Goal: Task Accomplishment & Management: Manage account settings

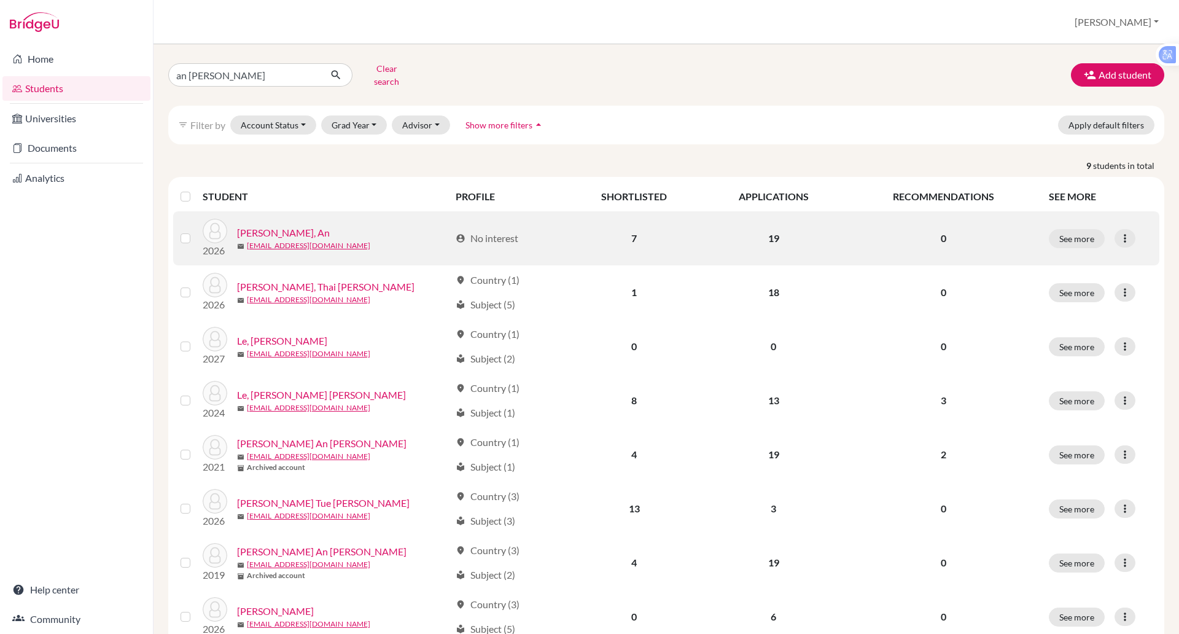
click at [263, 225] on link "[PERSON_NAME], An" at bounding box center [283, 232] width 93 height 15
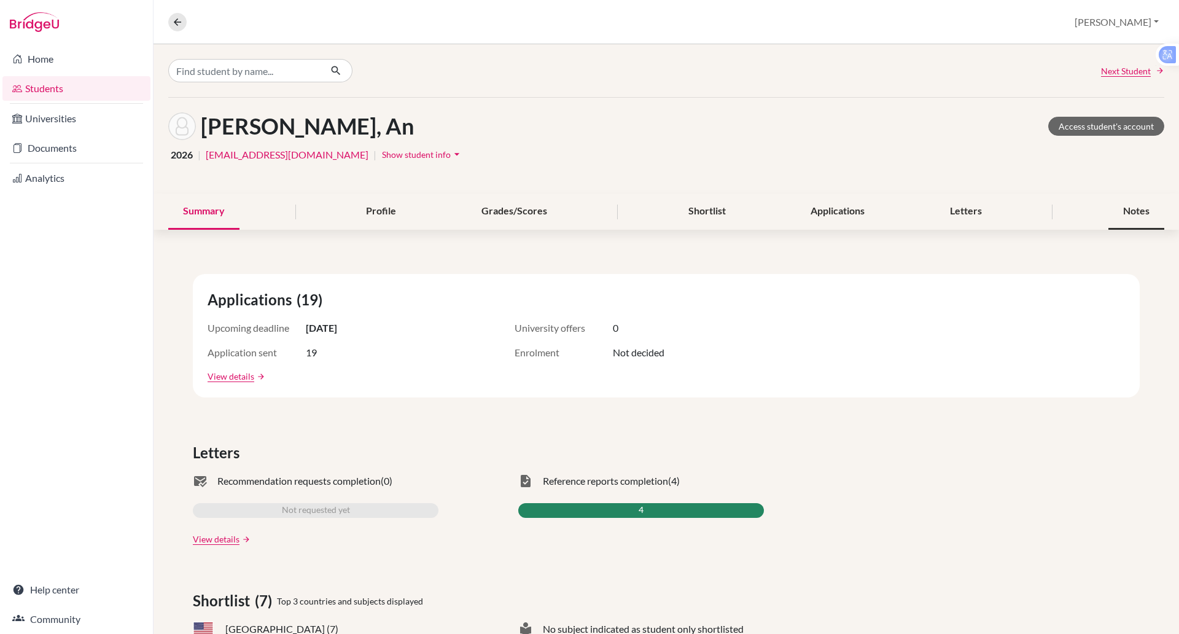
click at [1133, 213] on div "Notes" at bounding box center [1137, 212] width 56 height 36
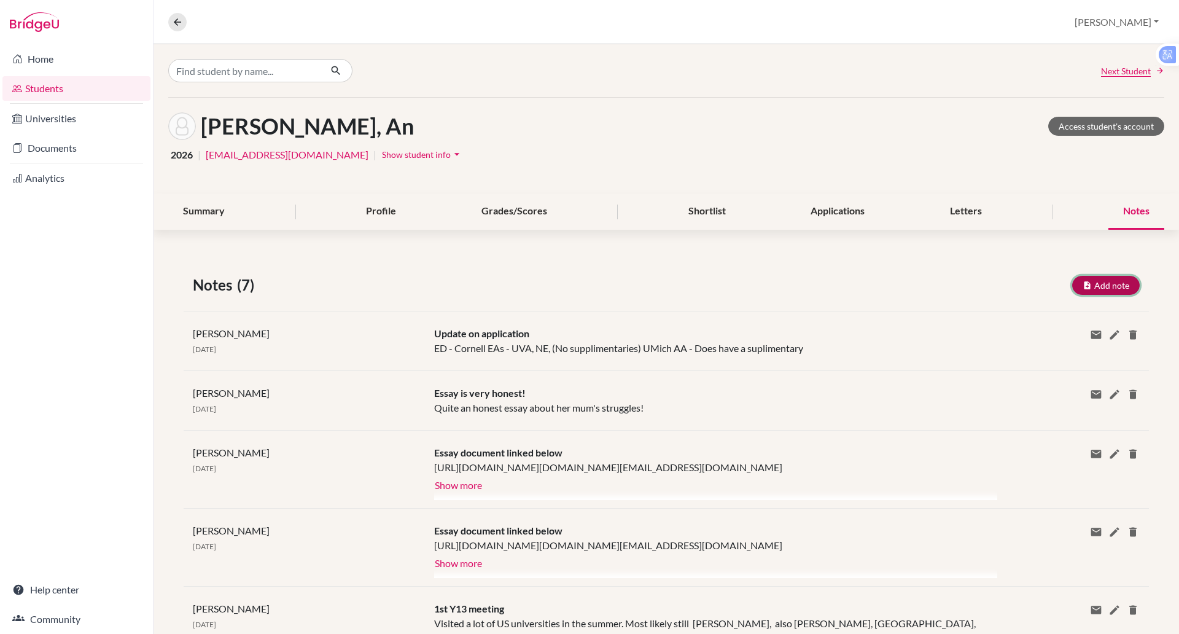
click at [1140, 286] on button "Add note" at bounding box center [1107, 285] width 68 height 19
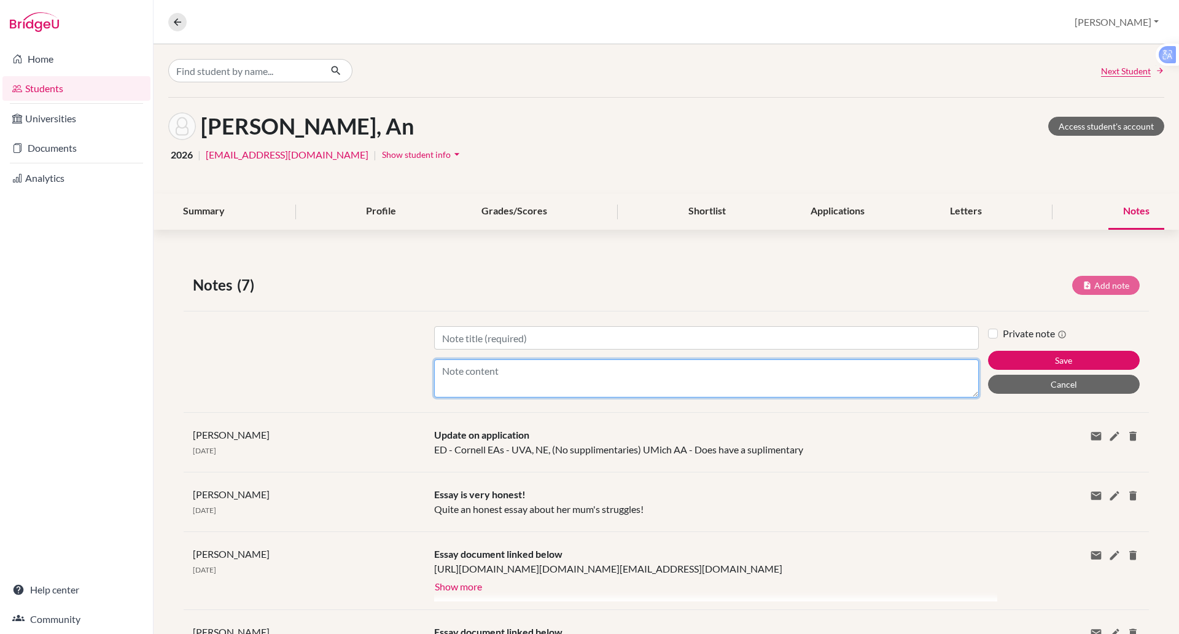
click at [437, 377] on textarea "Content" at bounding box center [706, 378] width 545 height 38
type textarea "M"
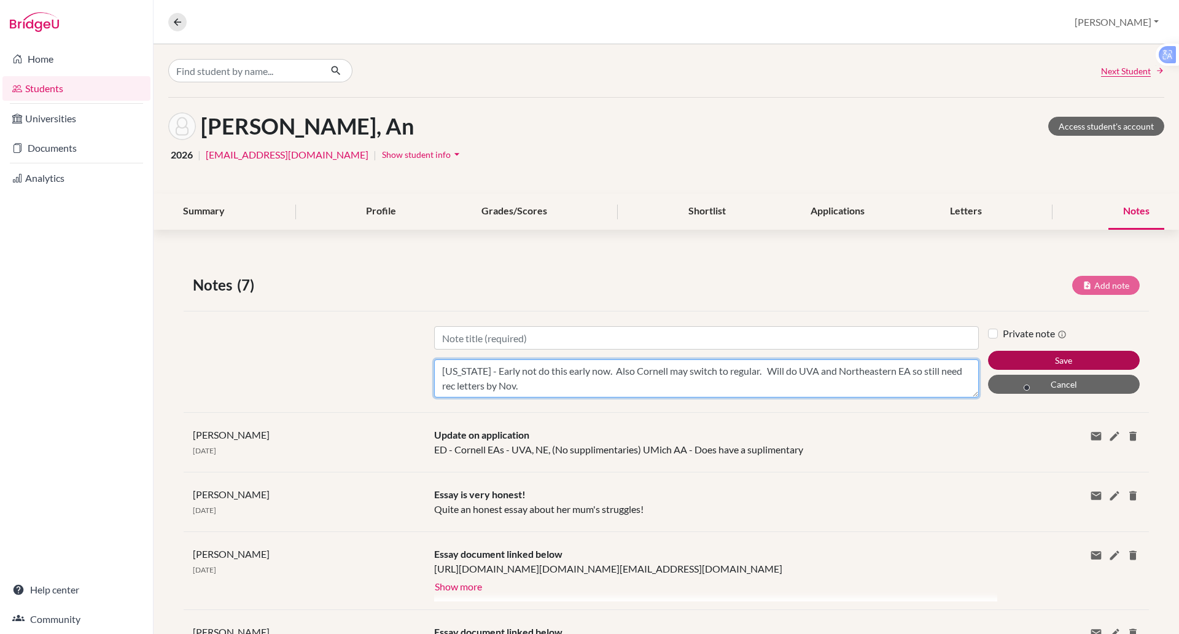
type textarea "[US_STATE] - Early not do this early now. Also Cornell may switch to regular. W…"
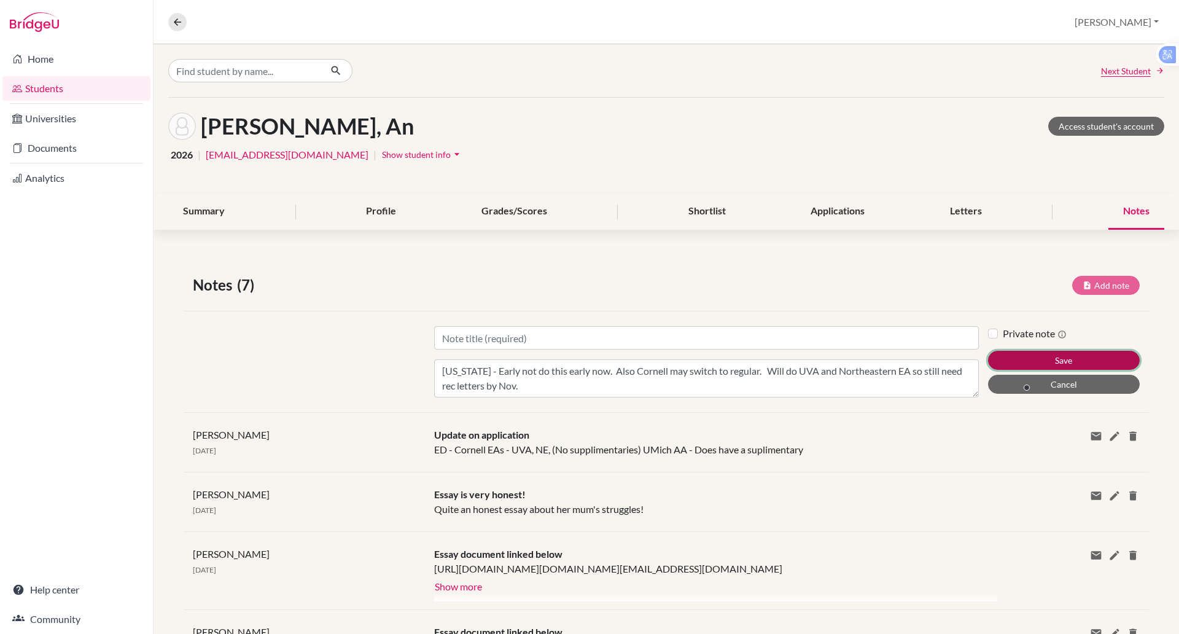
click at [1106, 361] on button "Save" at bounding box center [1064, 360] width 152 height 19
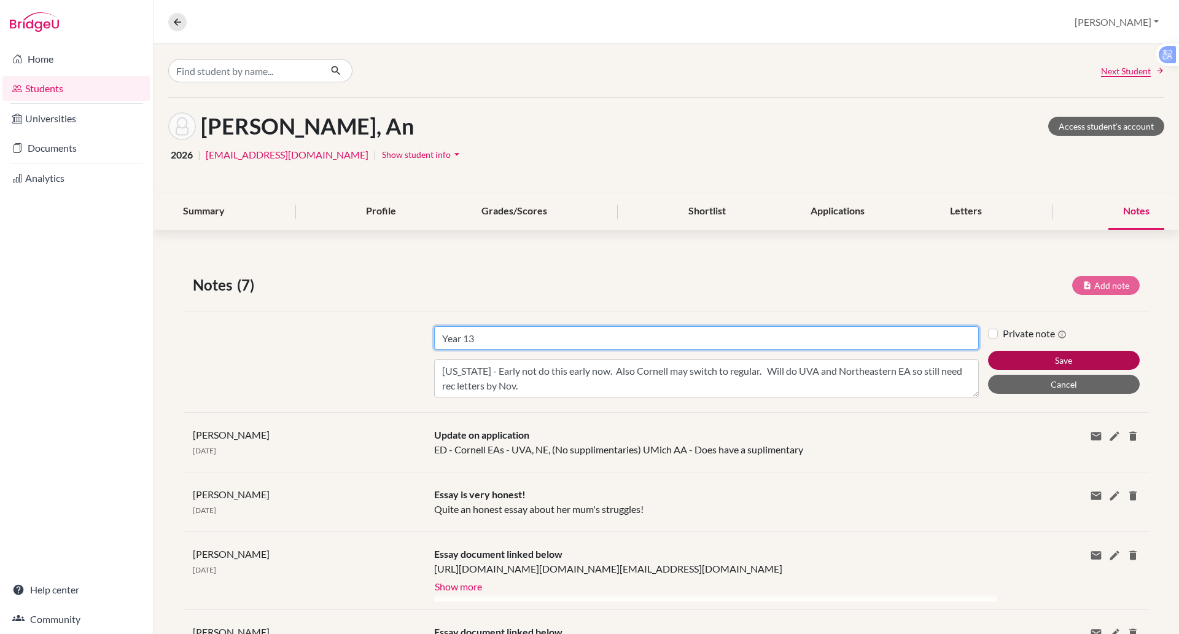
type input "Year 13"
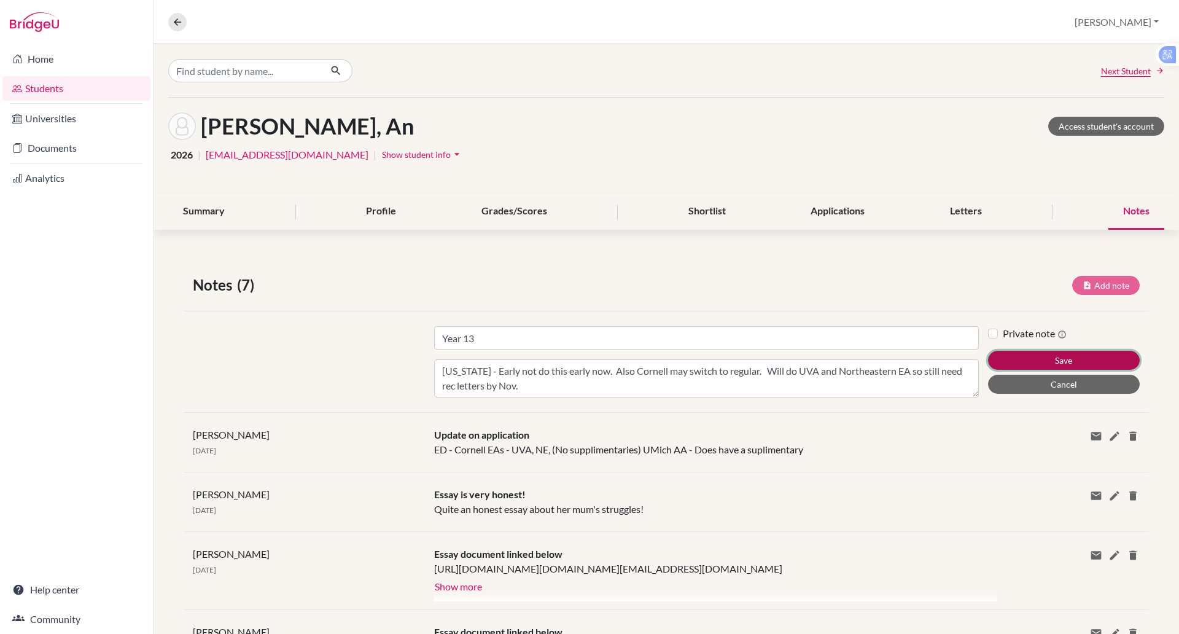
click at [1070, 358] on button "Save" at bounding box center [1064, 360] width 152 height 19
